Goal: Find specific page/section: Find specific page/section

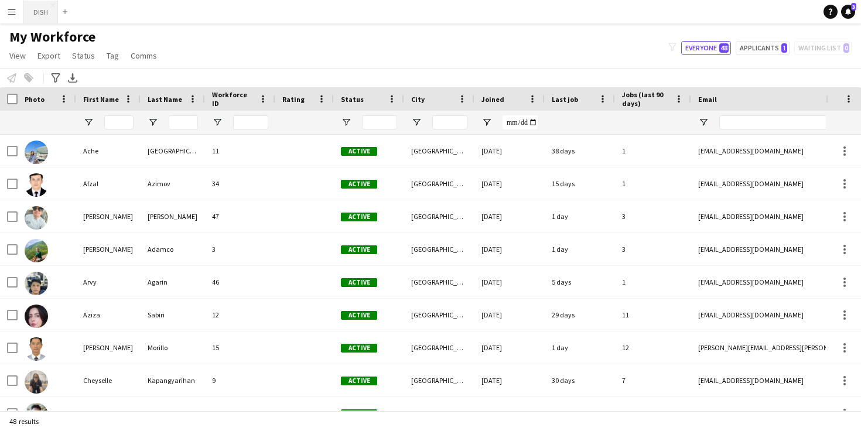
click at [41, 14] on button "DISH Close" at bounding box center [41, 12] width 34 height 23
